Goal: Check status: Check status

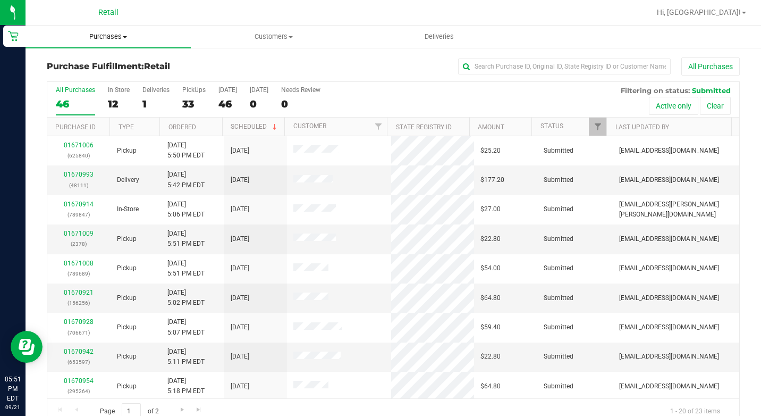
click at [133, 44] on uib-tab-heading "Purchases Summary of purchases Fulfillment All purchases" at bounding box center [108, 37] width 165 height 22
click at [125, 69] on span "Summary of purchases" at bounding box center [80, 64] width 109 height 9
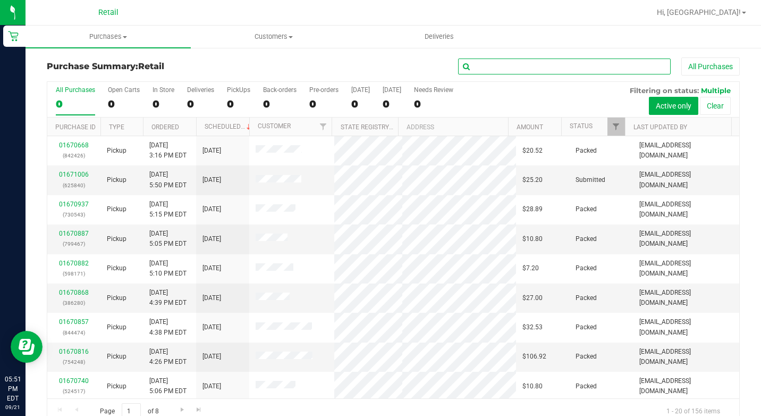
click at [536, 68] on input "text" at bounding box center [564, 66] width 213 height 16
click at [535, 76] on div "Purchase Summary: Retail All Purchases" at bounding box center [393, 68] width 693 height 23
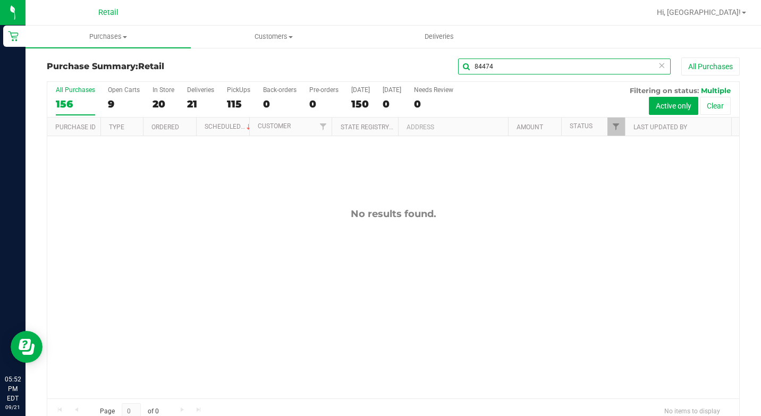
click at [586, 68] on input "84474" at bounding box center [564, 66] width 213 height 16
type input "pachae"
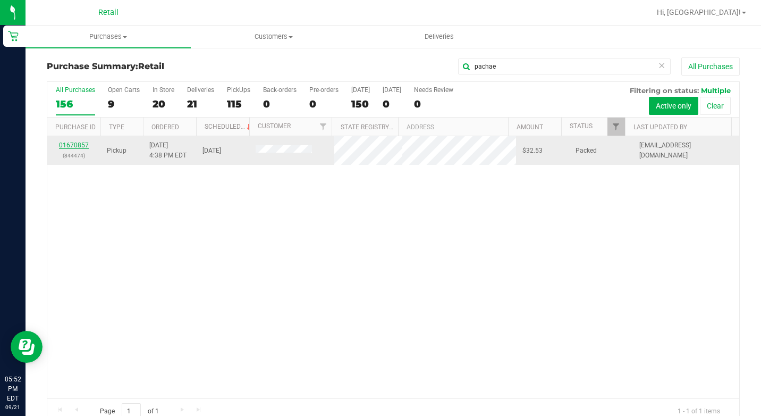
click at [74, 145] on link "01670857" at bounding box center [74, 144] width 30 height 7
